Goal: Communication & Community: Answer question/provide support

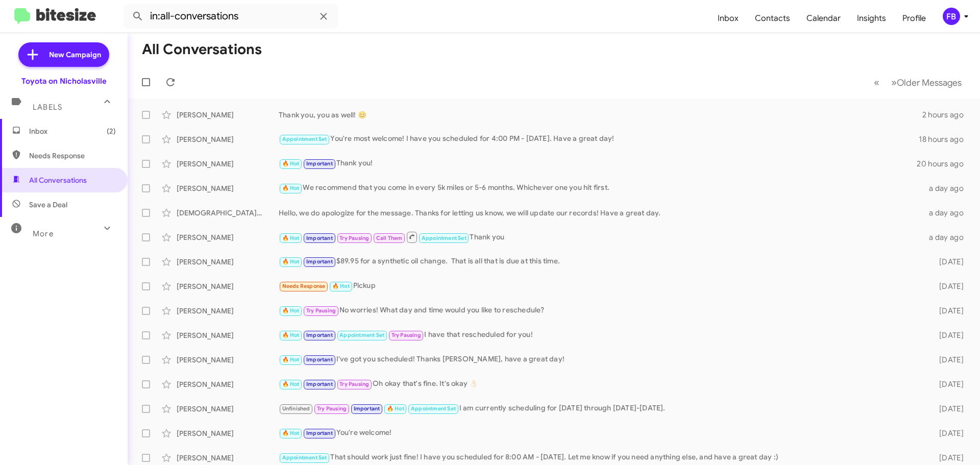
drag, startPoint x: 0, startPoint y: 0, endPoint x: 68, endPoint y: 128, distance: 144.5
click at [68, 128] on span "Inbox (2)" at bounding box center [72, 131] width 87 height 10
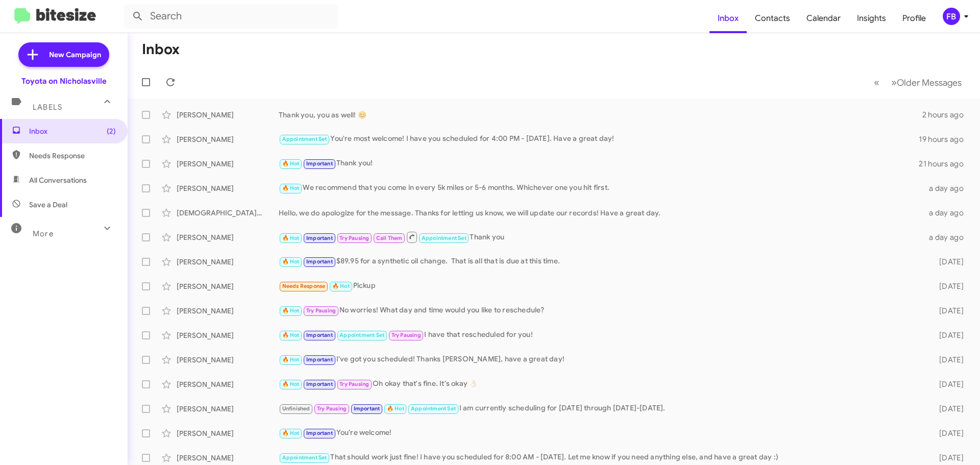
click at [59, 182] on span "All Conversations" at bounding box center [58, 180] width 58 height 10
type input "in:all-conversations"
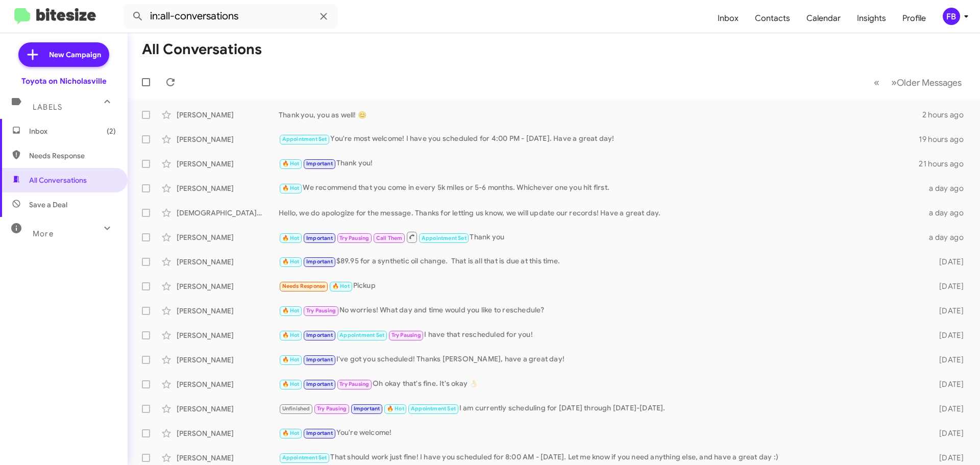
drag, startPoint x: 92, startPoint y: 132, endPoint x: 98, endPoint y: 131, distance: 6.7
click at [92, 132] on span "Inbox (2)" at bounding box center [72, 131] width 87 height 10
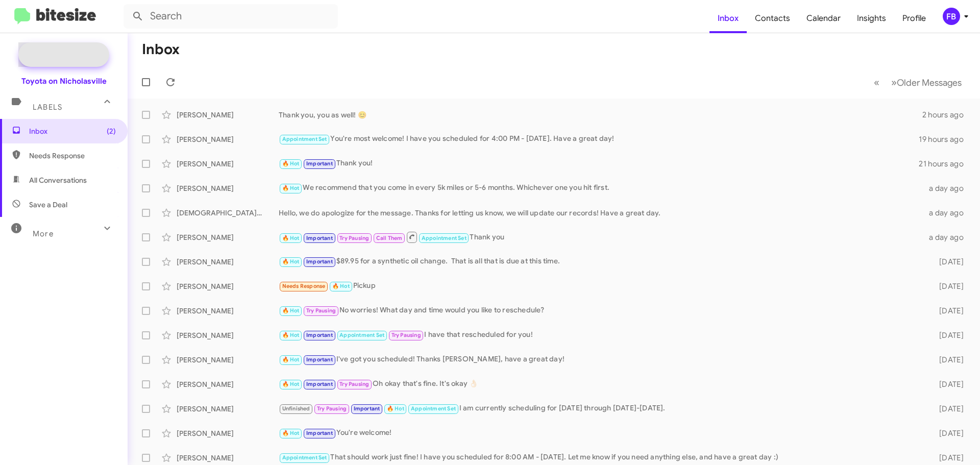
click at [58, 53] on span "New Campaign" at bounding box center [75, 55] width 52 height 10
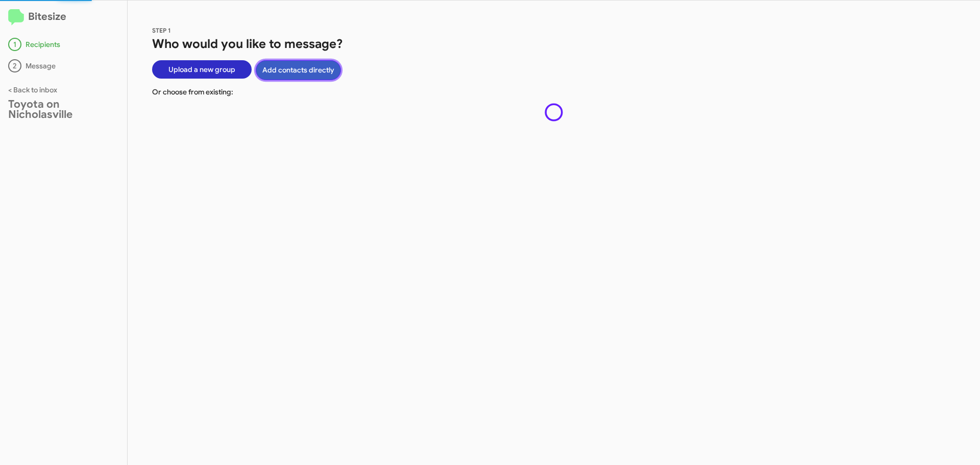
click at [287, 68] on button "Add contacts directly" at bounding box center [298, 70] width 85 height 20
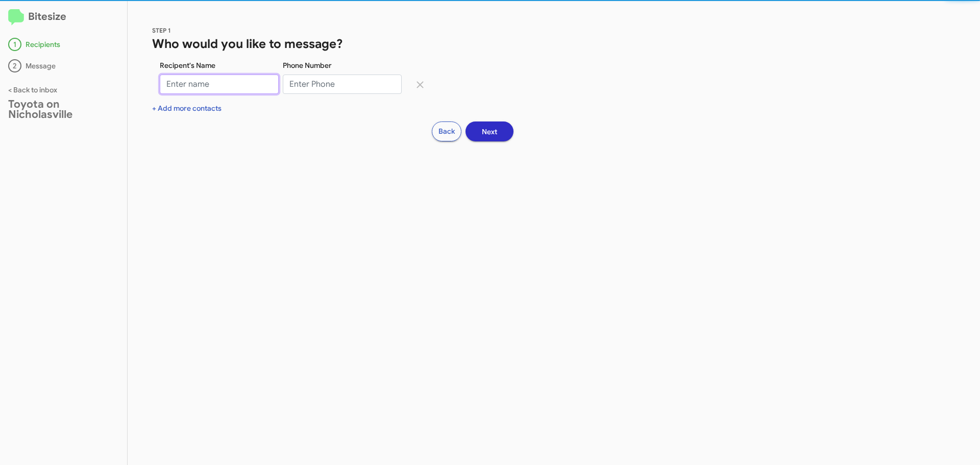
click at [198, 83] on input "Recipent's Name" at bounding box center [219, 84] width 119 height 19
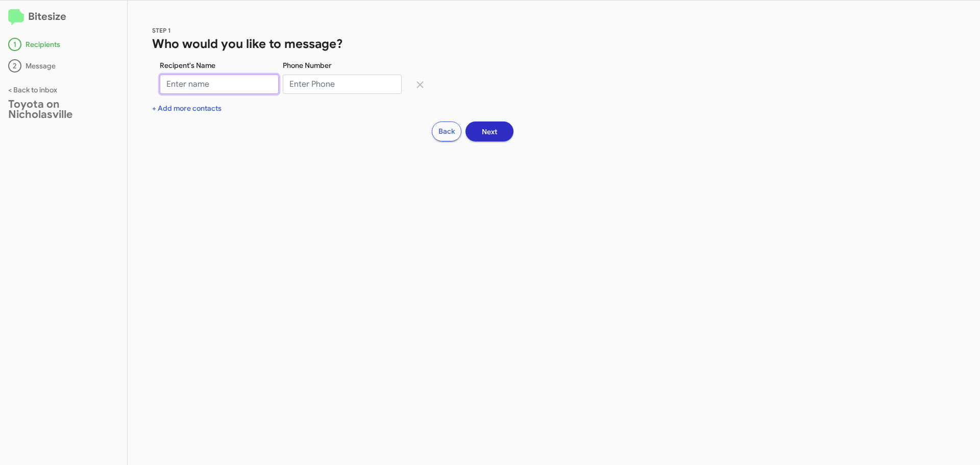
click at [240, 79] on input "Recipent's Name" at bounding box center [219, 84] width 119 height 19
type input "c"
type input "[PERSON_NAME]"
click at [293, 82] on input "Phone Number" at bounding box center [342, 84] width 119 height 19
paste input "8594363069"
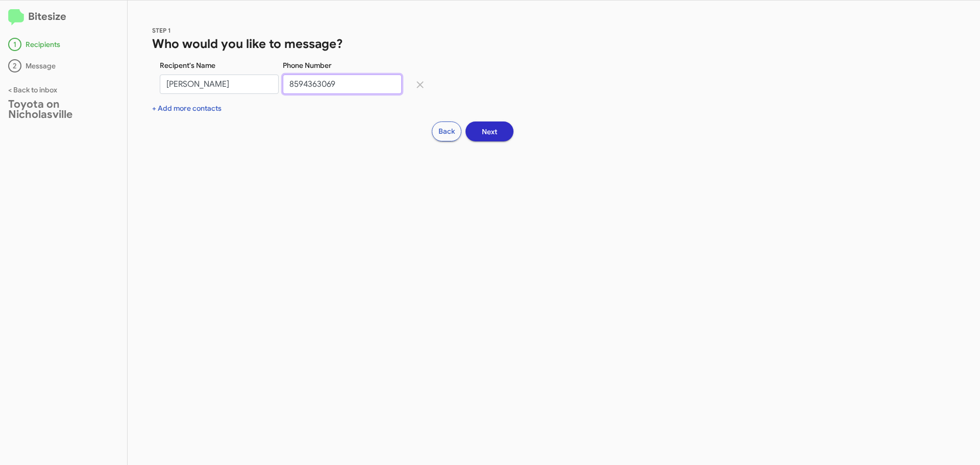
type input "8594363069"
click at [473, 135] on button "Next" at bounding box center [489, 131] width 48 height 20
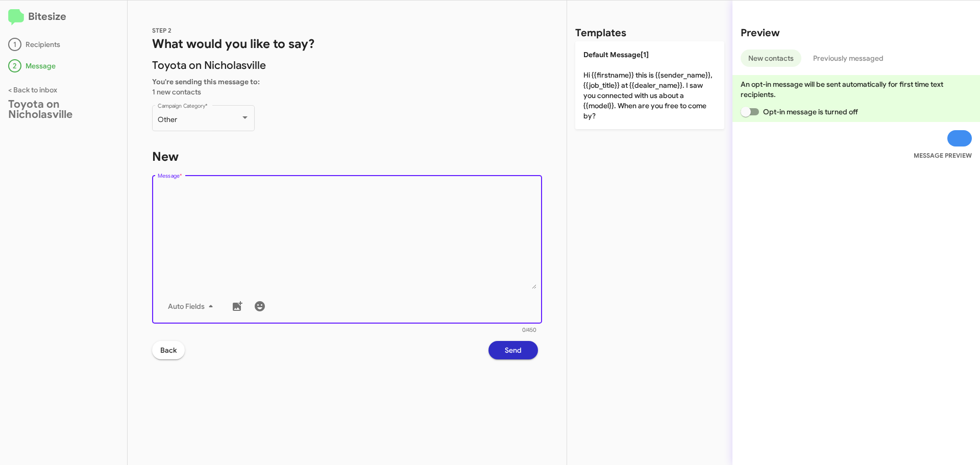
click at [212, 202] on textarea "Message *" at bounding box center [347, 237] width 379 height 104
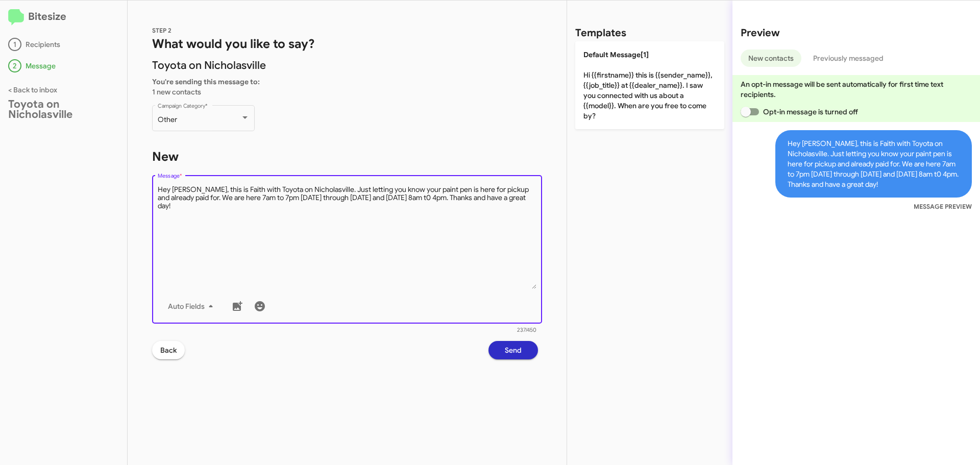
type textarea "Hey [PERSON_NAME], this is Faith with Toyota on Nicholasville. Just letting you…"
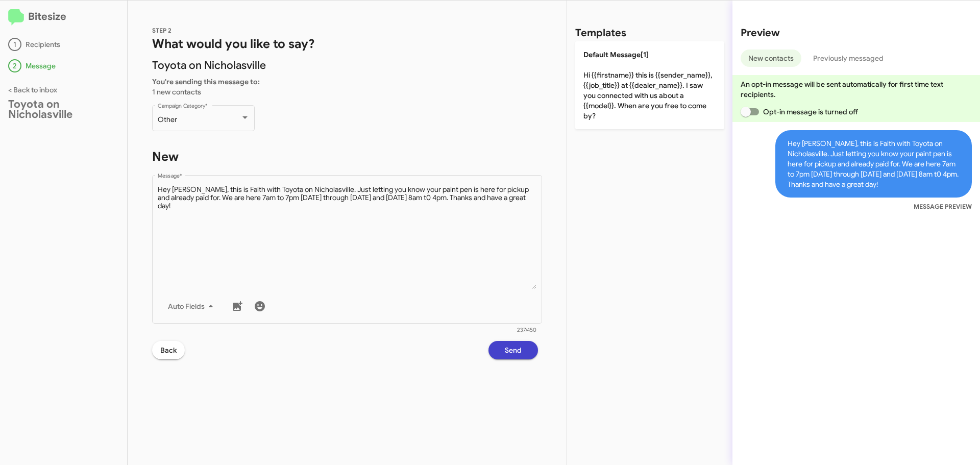
click at [513, 342] on span "Send" at bounding box center [513, 350] width 17 height 18
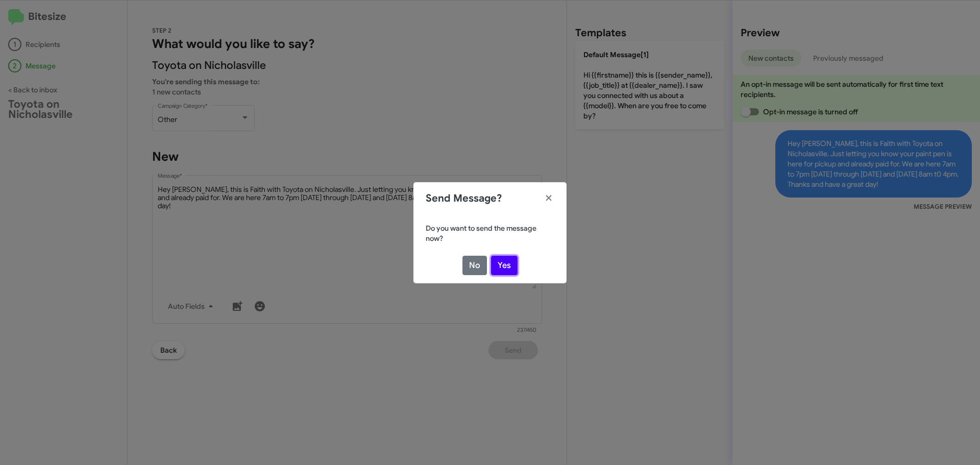
click at [500, 266] on button "Yes" at bounding box center [504, 265] width 27 height 19
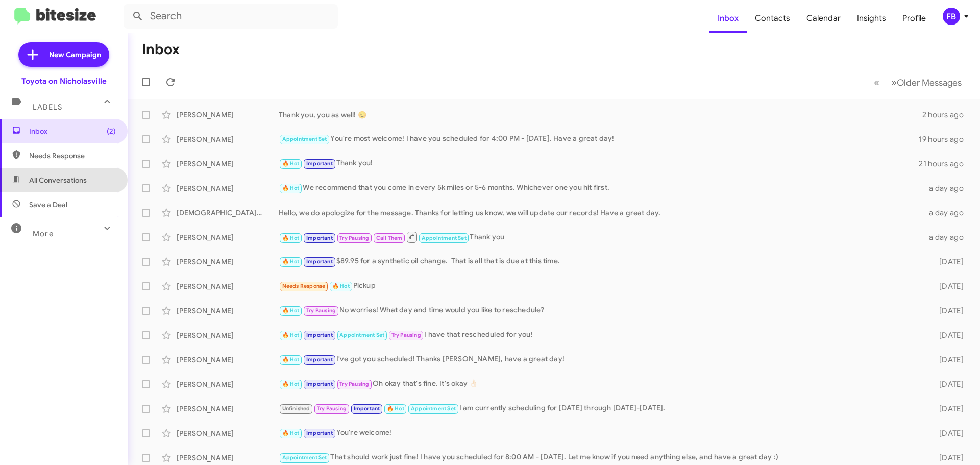
click at [69, 178] on span "All Conversations" at bounding box center [58, 180] width 58 height 10
type input "in:all-conversations"
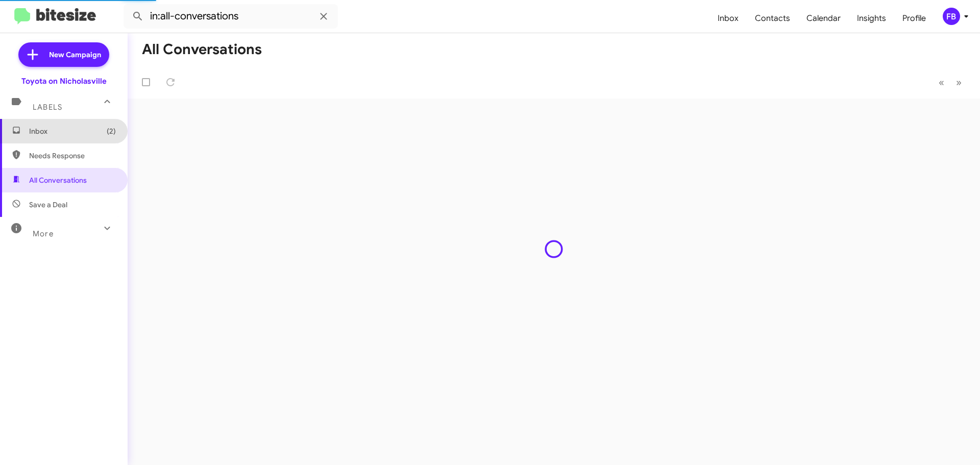
click at [84, 138] on span "Inbox (2)" at bounding box center [64, 131] width 128 height 24
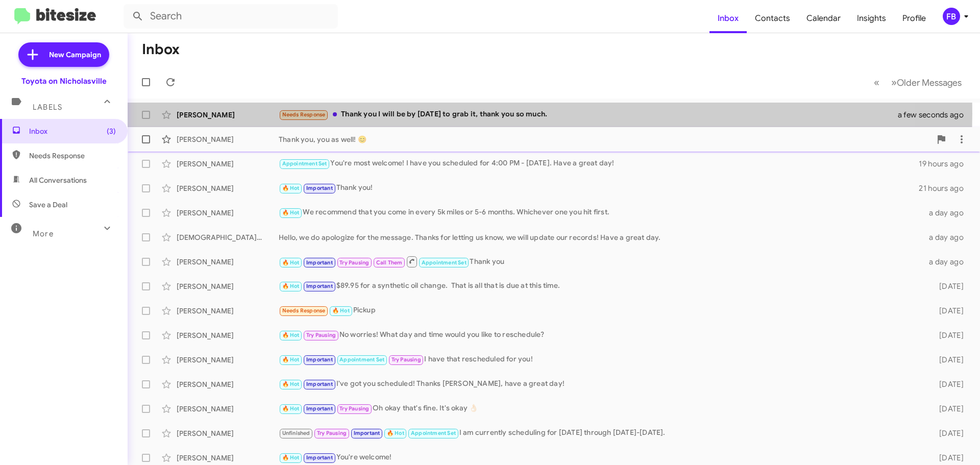
drag, startPoint x: 489, startPoint y: 114, endPoint x: 541, endPoint y: 130, distance: 53.9
click at [489, 114] on div "Needs Response Thank you I will be by [DATE] to grab it, thank you so much." at bounding box center [595, 115] width 632 height 12
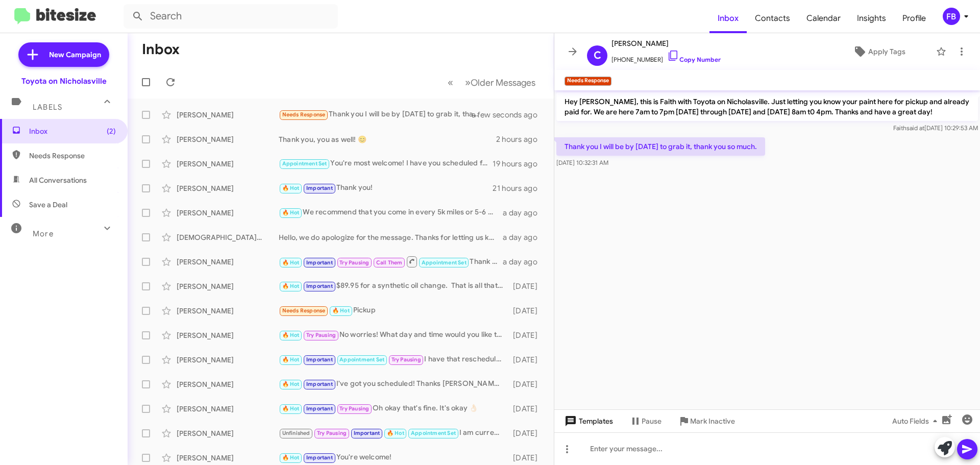
click at [597, 426] on span "Templates" at bounding box center [587, 421] width 51 height 18
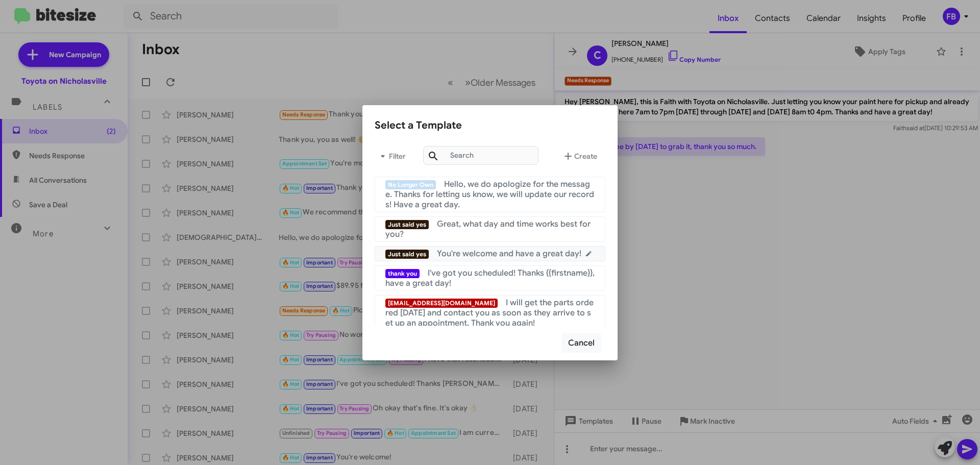
click at [519, 257] on span "You're welcome and have a great day!" at bounding box center [509, 254] width 144 height 10
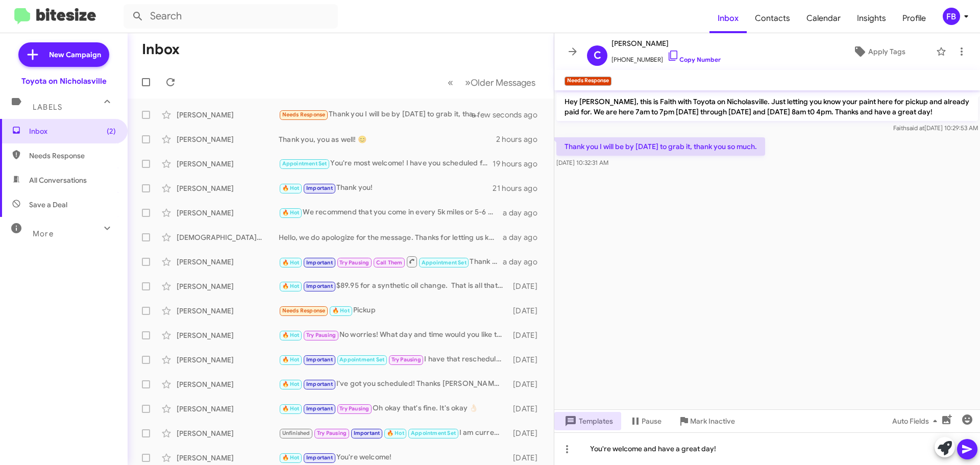
click at [966, 444] on icon at bounding box center [967, 449] width 12 height 12
click at [60, 182] on span "All Conversations" at bounding box center [58, 180] width 58 height 10
type input "in:all-conversations"
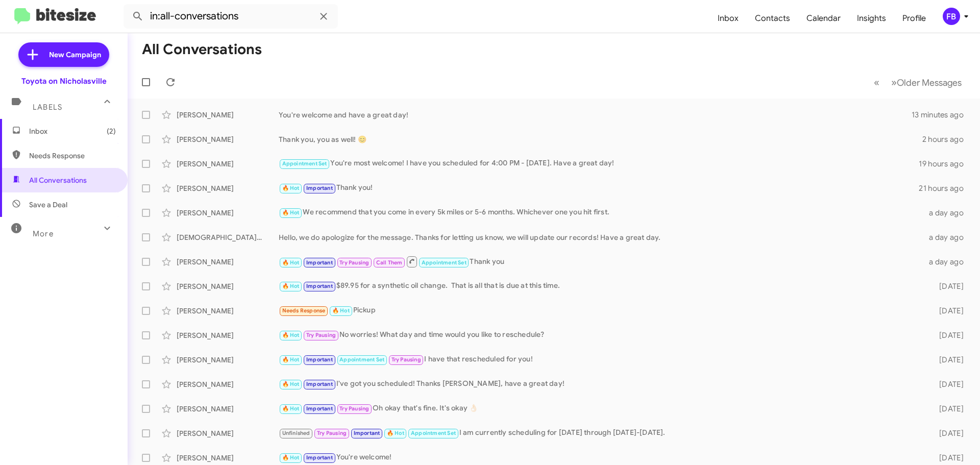
click at [56, 137] on span "Inbox (2)" at bounding box center [64, 131] width 128 height 24
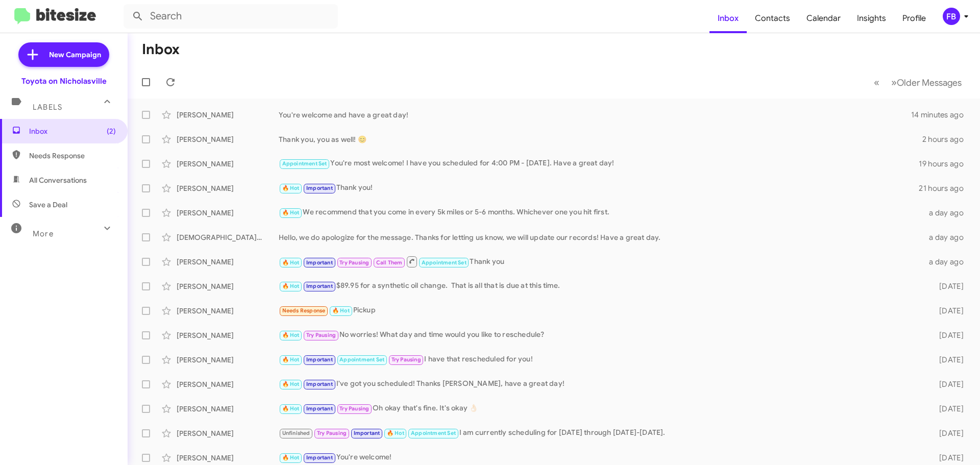
click at [77, 182] on span "All Conversations" at bounding box center [58, 180] width 58 height 10
type input "in:all-conversations"
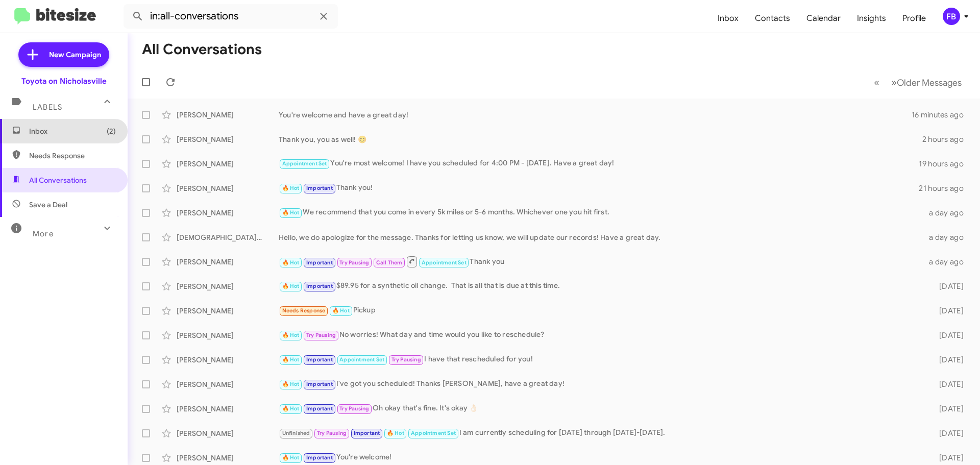
click at [77, 133] on span "Inbox (2)" at bounding box center [72, 131] width 87 height 10
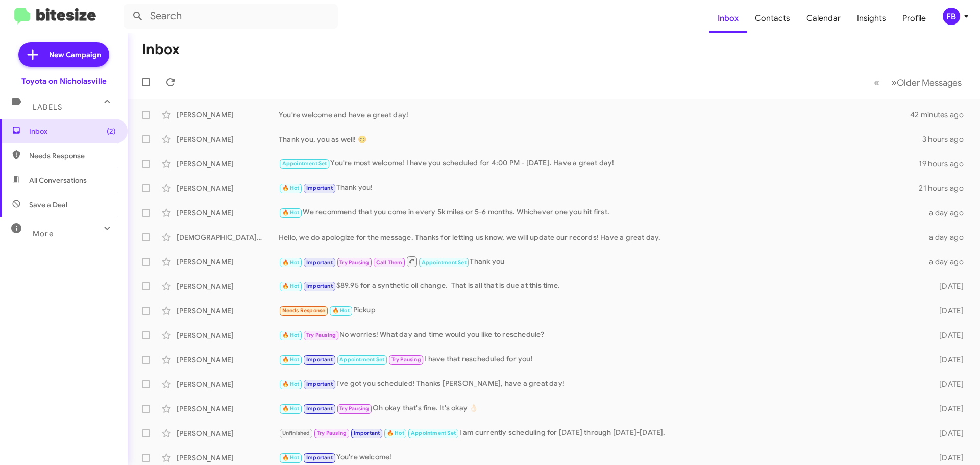
click at [71, 176] on span "All Conversations" at bounding box center [58, 180] width 58 height 10
type input "in:all-conversations"
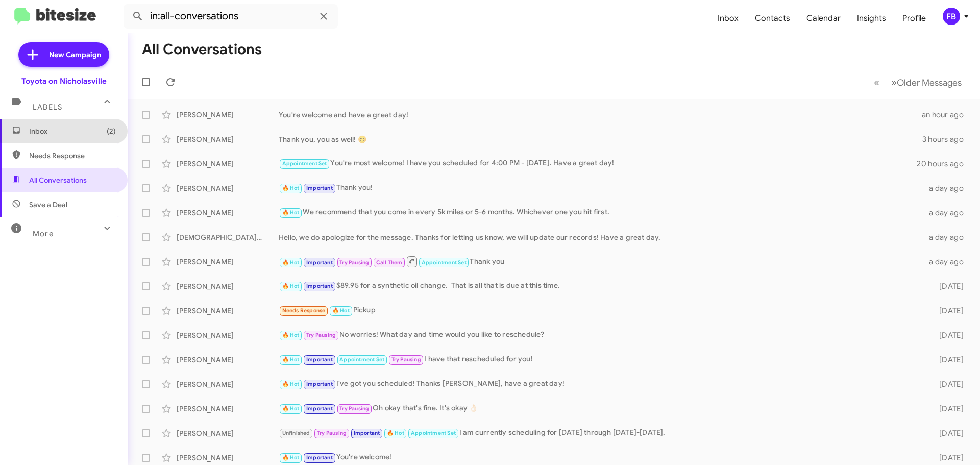
click at [75, 127] on span "Inbox (2)" at bounding box center [72, 131] width 87 height 10
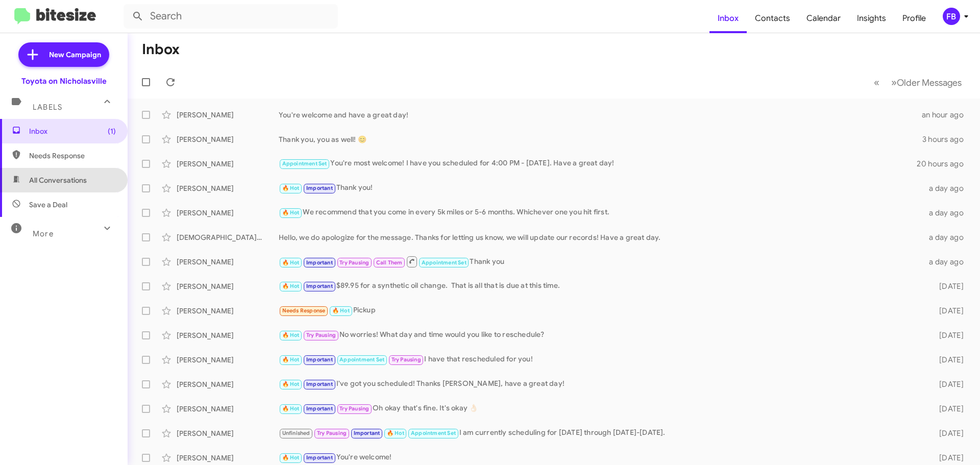
click at [66, 185] on span "All Conversations" at bounding box center [64, 180] width 128 height 24
type input "in:all-conversations"
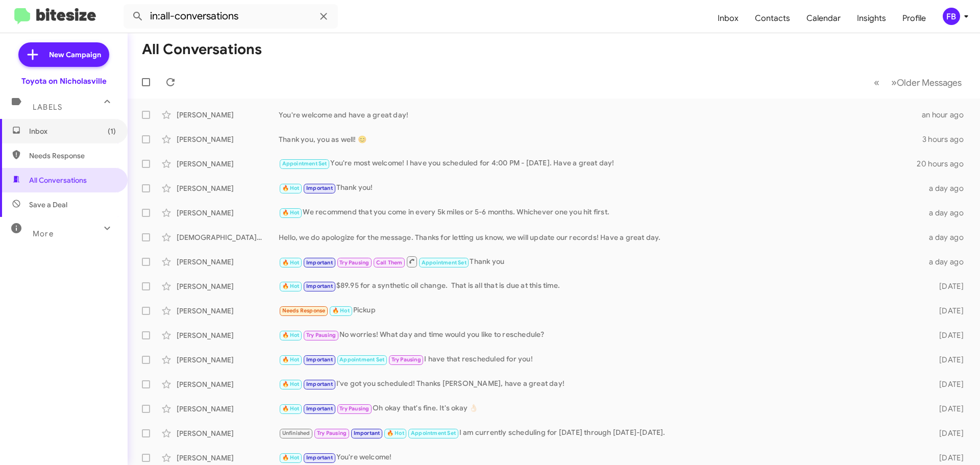
drag, startPoint x: 60, startPoint y: 137, endPoint x: 153, endPoint y: 16, distance: 152.5
click at [60, 137] on span "Inbox (1)" at bounding box center [64, 131] width 128 height 24
